Goal: Information Seeking & Learning: Learn about a topic

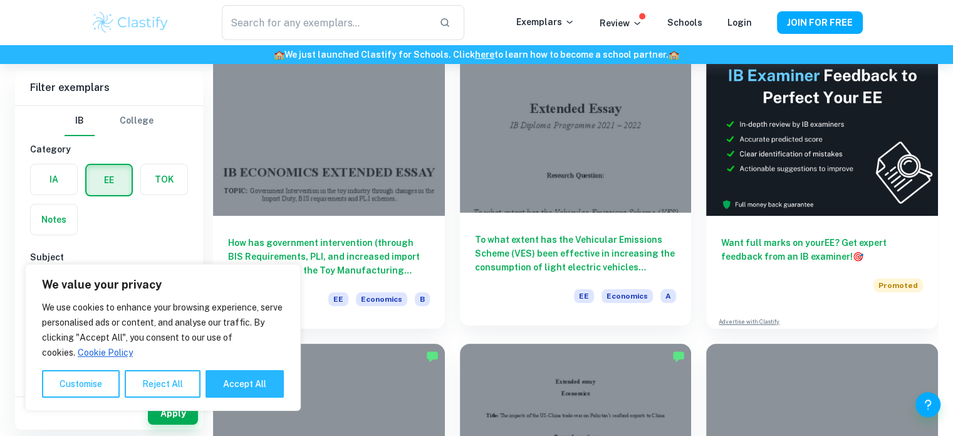
scroll to position [118, 0]
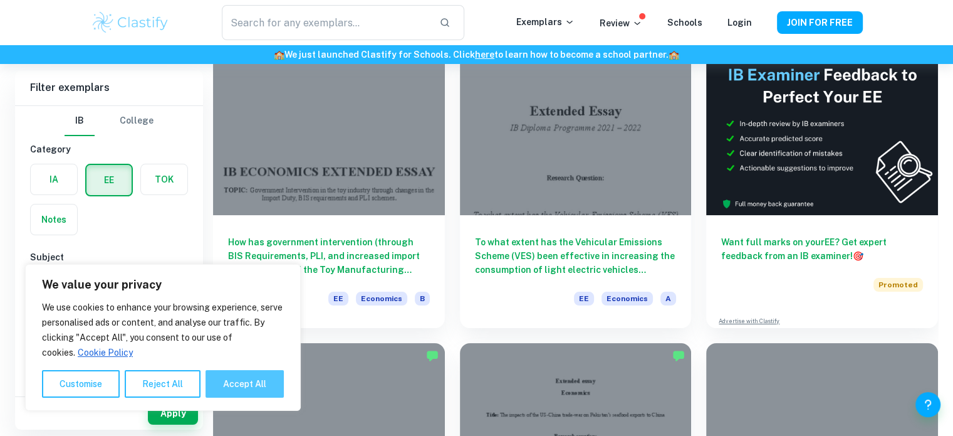
click at [243, 388] on button "Accept All" at bounding box center [245, 384] width 78 height 28
checkbox input "true"
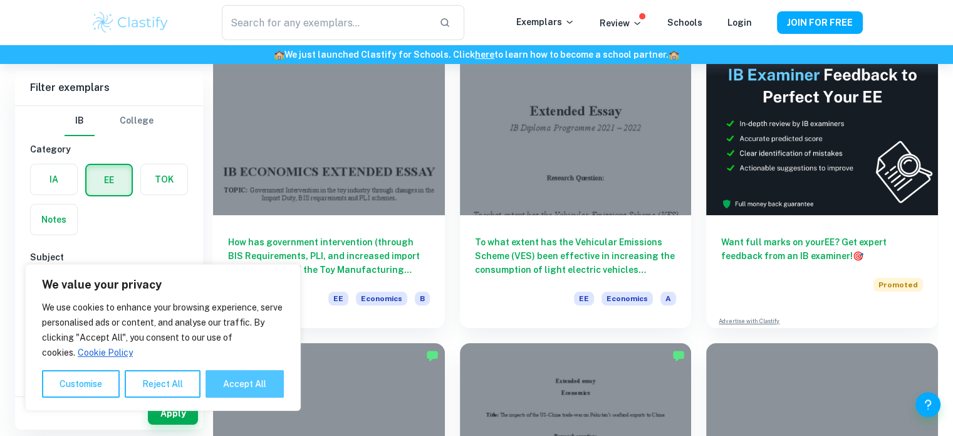
checkbox input "true"
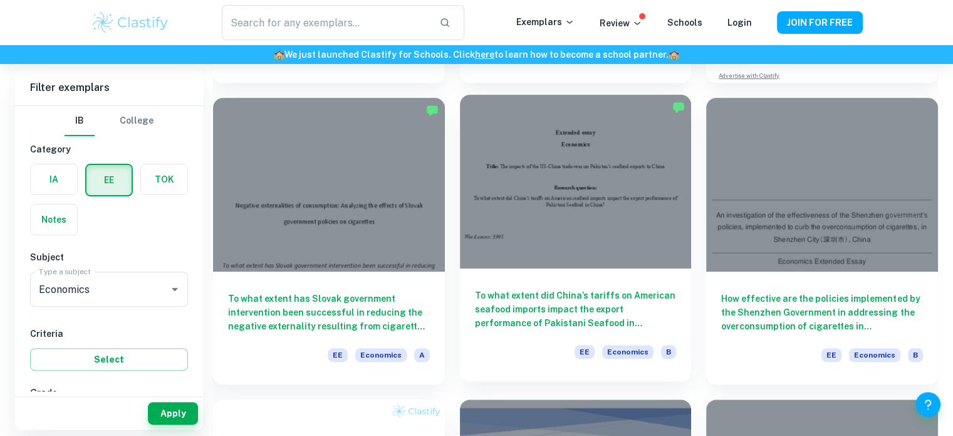
scroll to position [363, 0]
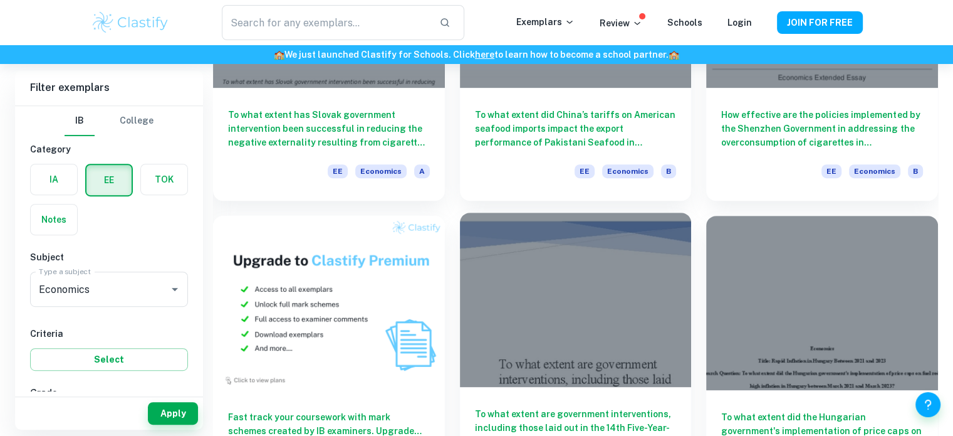
click at [503, 346] on div at bounding box center [576, 299] width 232 height 174
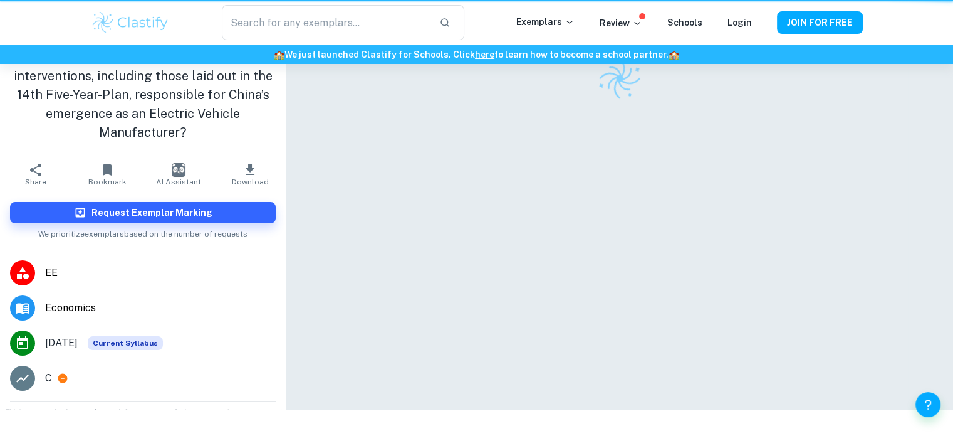
scroll to position [64, 0]
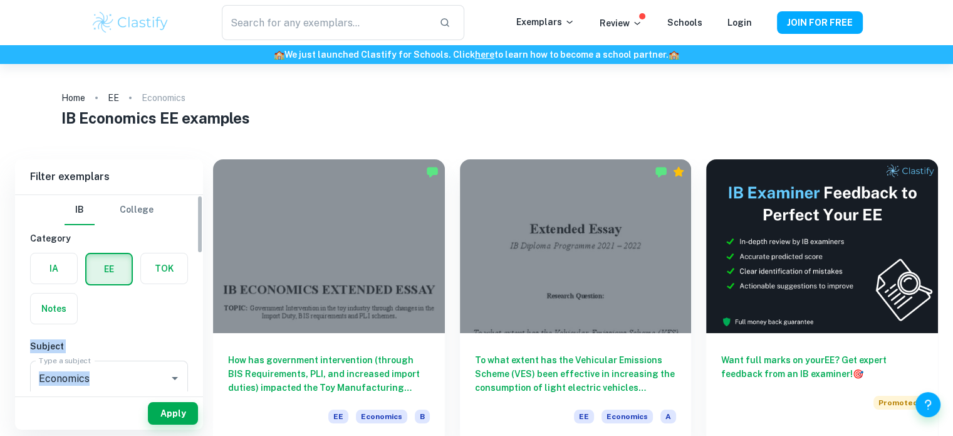
drag, startPoint x: 149, startPoint y: 274, endPoint x: 192, endPoint y: 338, distance: 76.3
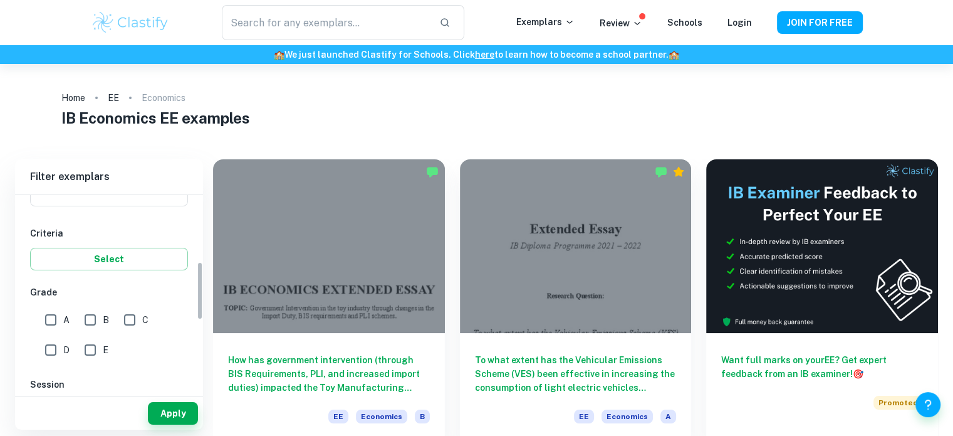
scroll to position [224, 0]
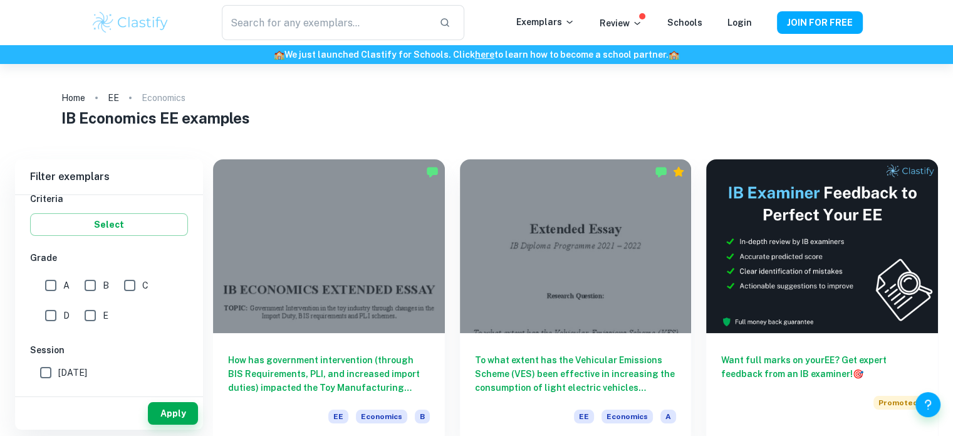
click at [53, 284] on input "A" at bounding box center [50, 285] width 25 height 25
checkbox input "true"
click at [186, 414] on button "Apply" at bounding box center [173, 413] width 50 height 23
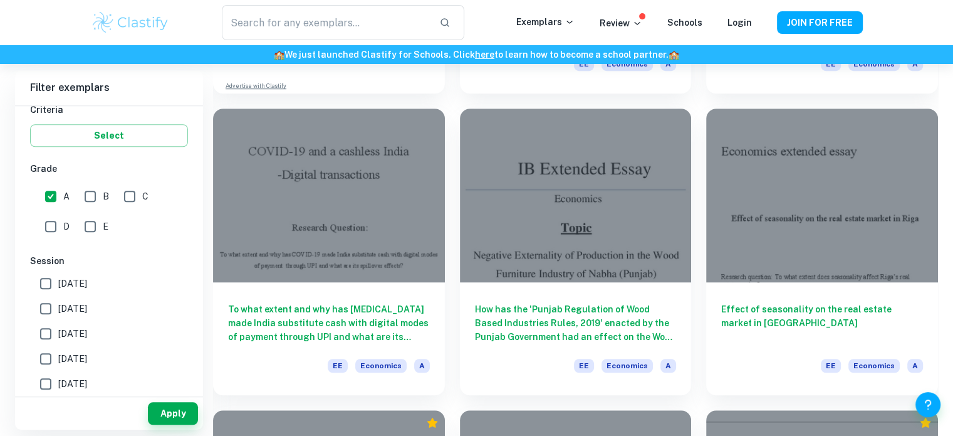
scroll to position [955, 0]
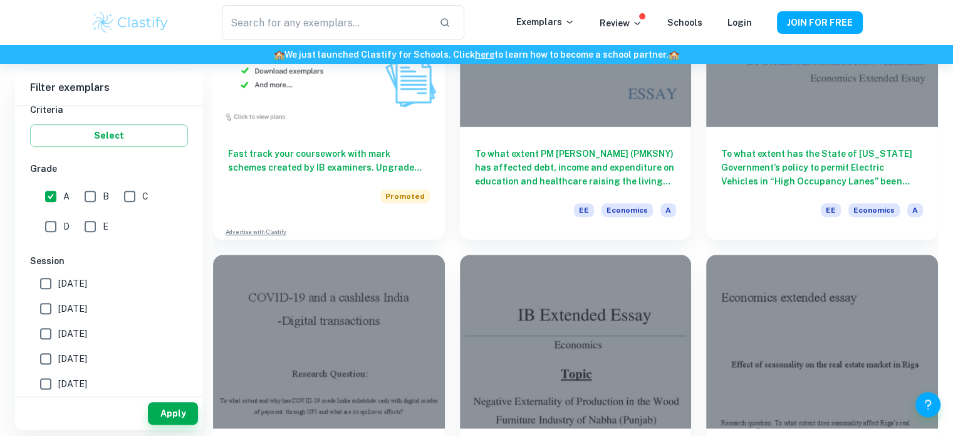
click at [456, 189] on div "To what extent PM [PERSON_NAME] (PMKSNY) has affected debt, income and expendit…" at bounding box center [568, 87] width 247 height 301
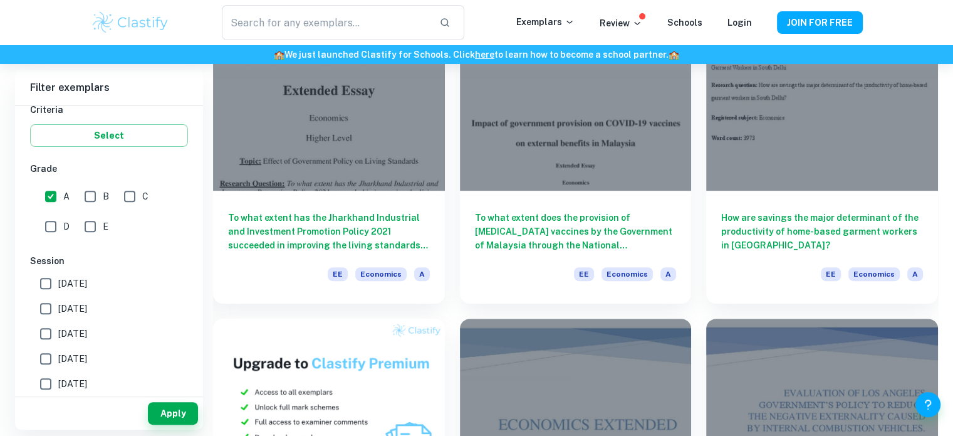
scroll to position [444, 0]
